Goal: Transaction & Acquisition: Purchase product/service

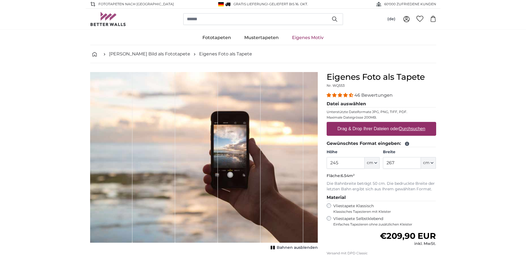
type input "245"
click at [398, 162] on input "267" at bounding box center [402, 163] width 38 height 12
type input "2"
type input "300"
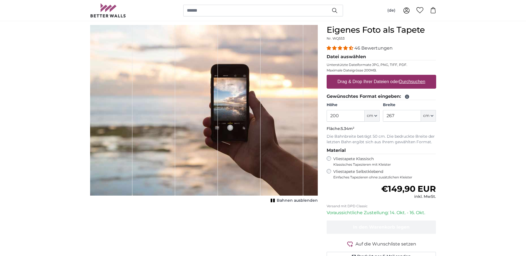
scroll to position [55, 0]
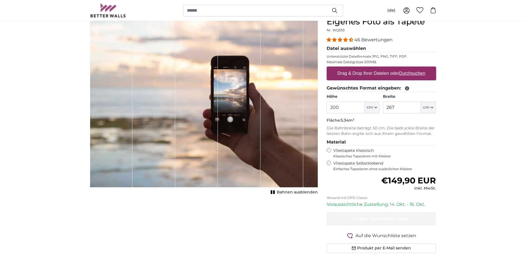
click at [378, 72] on label "Drag & Drop Ihrer Dateien oder Durchsuchen" at bounding box center [381, 73] width 92 height 11
click at [378, 68] on input "Drag & Drop Ihrer Dateien oder Durchsuchen" at bounding box center [380, 67] width 109 height 2
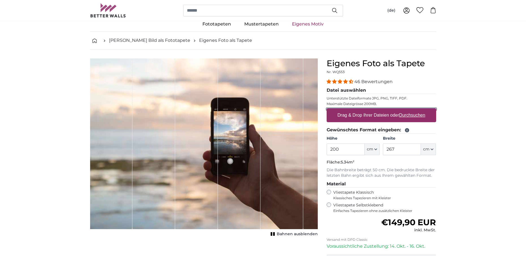
scroll to position [0, 0]
